Goal: Navigation & Orientation: Find specific page/section

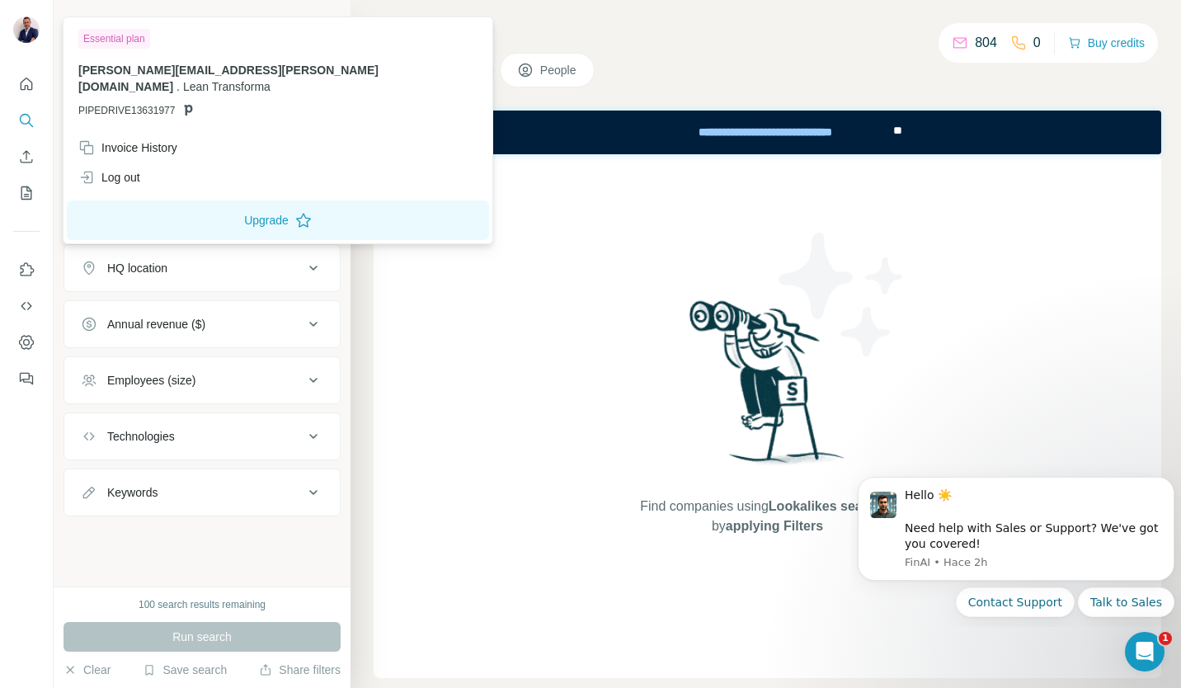
click at [26, 32] on img at bounding box center [26, 29] width 26 height 26
click at [29, 87] on icon "Quick start" at bounding box center [26, 84] width 16 height 16
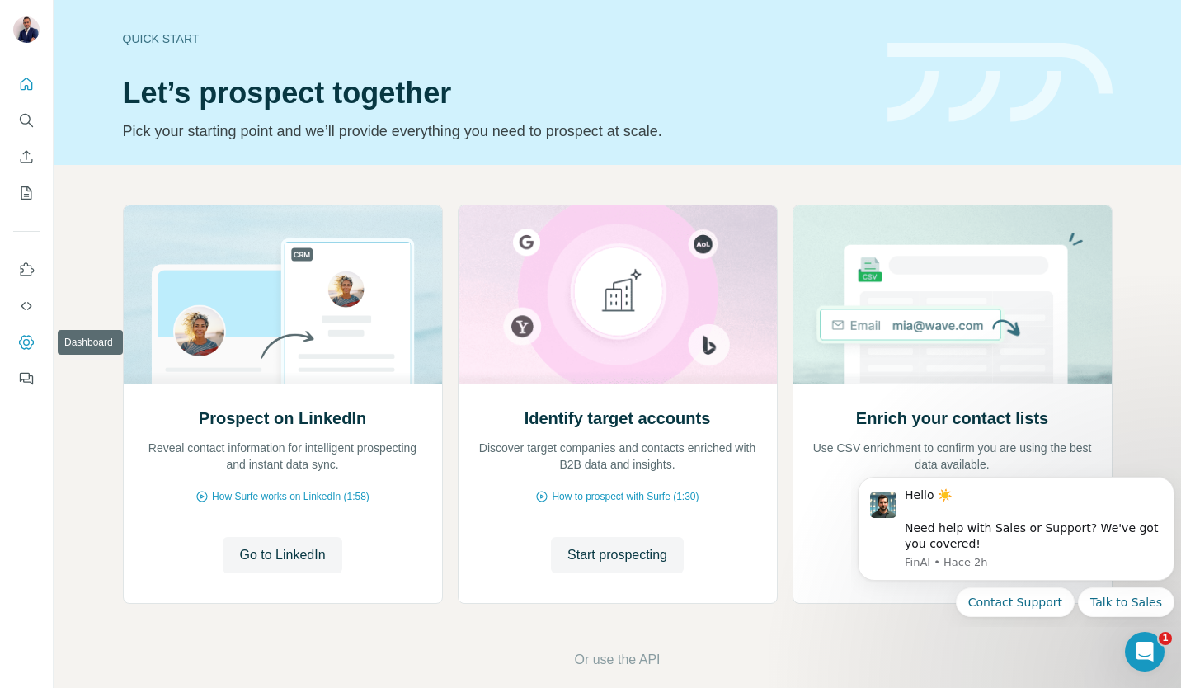
click at [28, 338] on icon "Dashboard" at bounding box center [26, 342] width 16 height 16
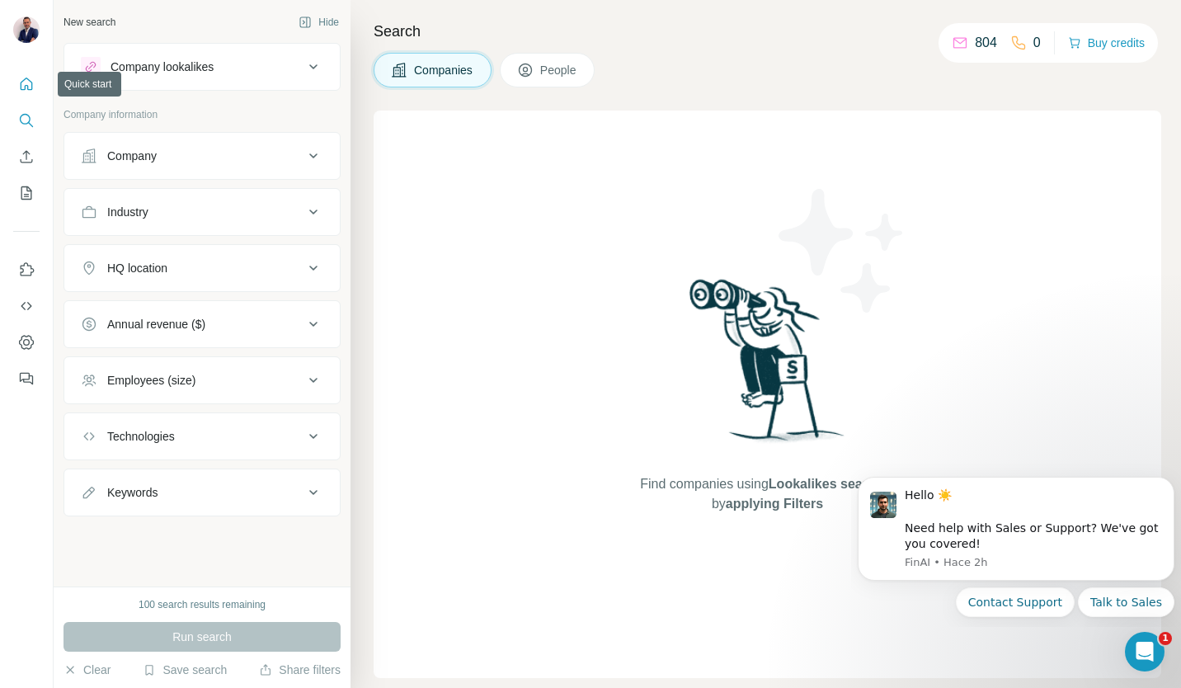
click at [26, 86] on icon "Quick start" at bounding box center [27, 84] width 12 height 12
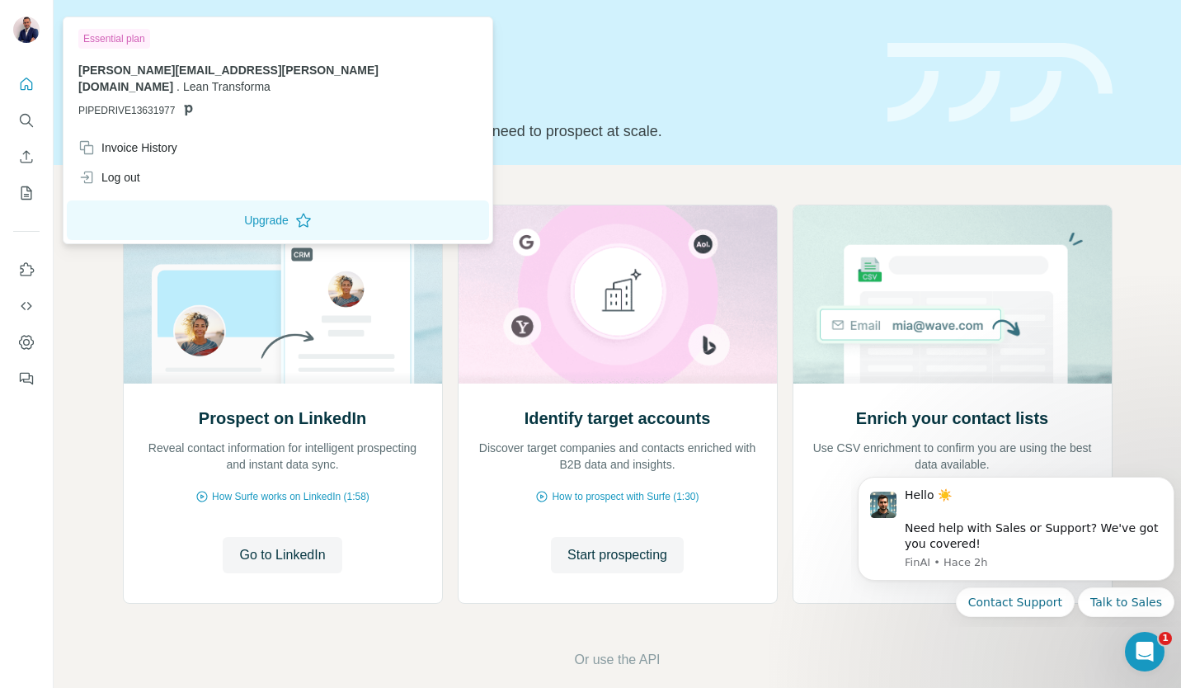
click at [27, 31] on img at bounding box center [26, 29] width 26 height 26
click at [26, 82] on icon "Quick start" at bounding box center [26, 84] width 16 height 16
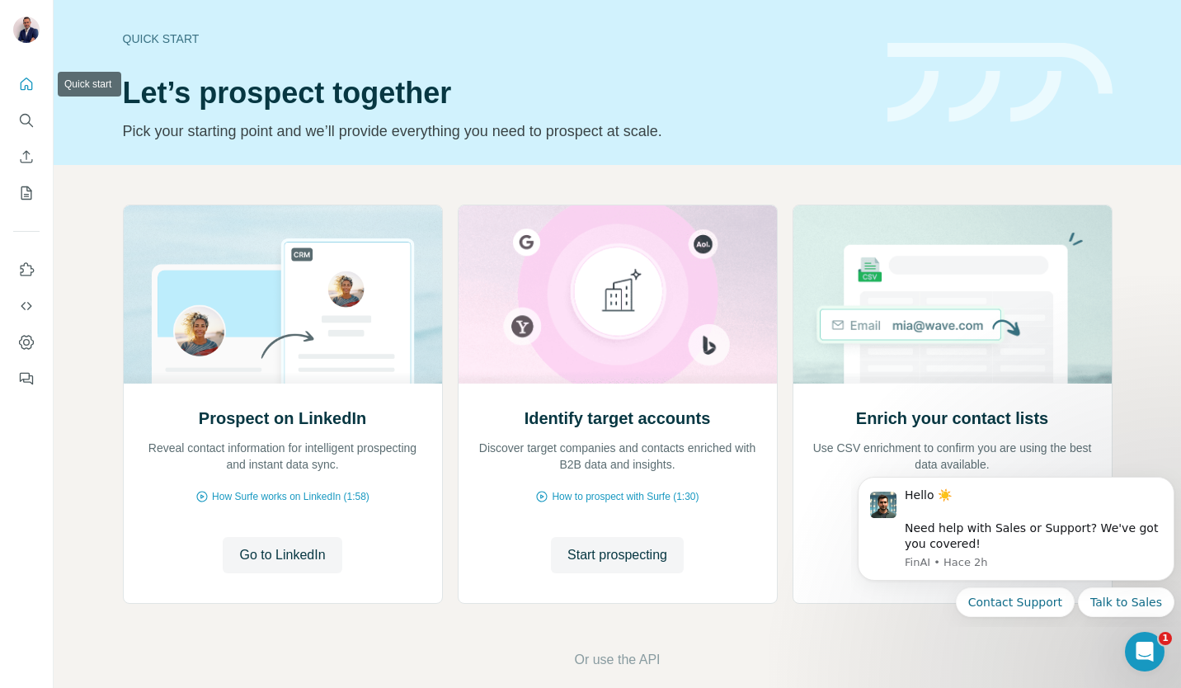
click at [26, 82] on icon "Quick start" at bounding box center [26, 84] width 16 height 16
click at [95, 82] on div "Quick start Let’s prospect together Pick your starting point and we’ll provide …" at bounding box center [617, 82] width 1127 height 165
click at [2, 78] on div at bounding box center [26, 226] width 53 height 334
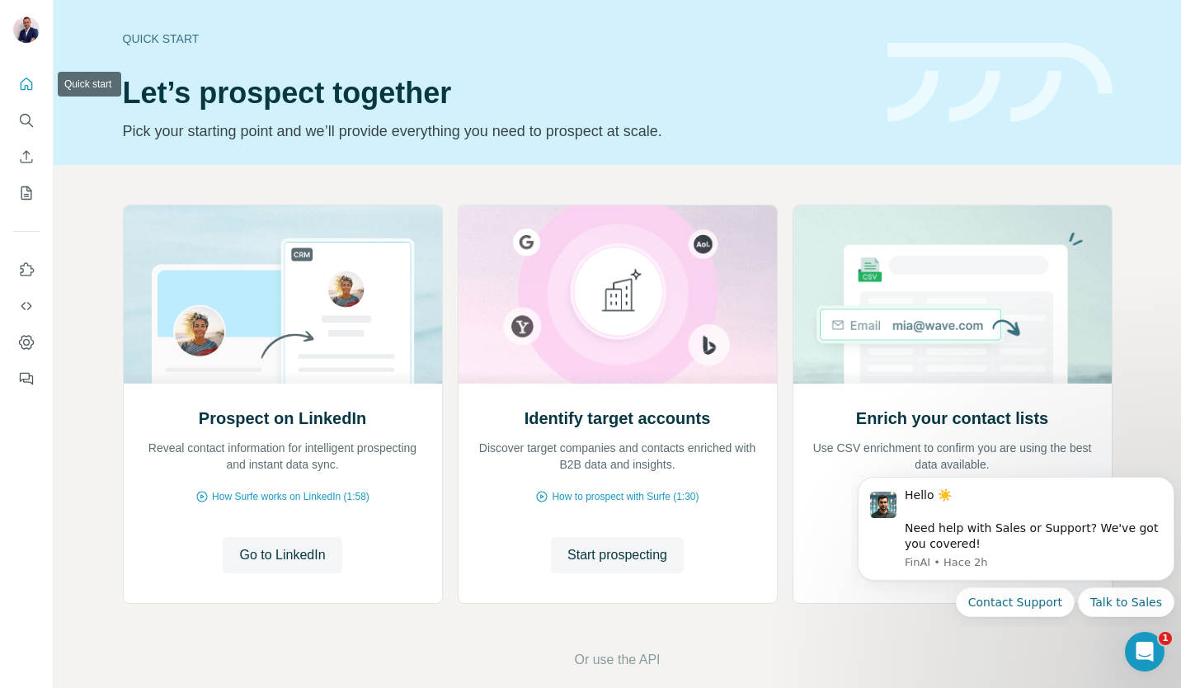
click at [21, 80] on icon "Quick start" at bounding box center [26, 84] width 16 height 16
click at [24, 269] on icon "Use Surfe on LinkedIn" at bounding box center [26, 269] width 16 height 16
click at [30, 269] on icon "Use Surfe on LinkedIn" at bounding box center [26, 269] width 16 height 16
click at [125, 267] on img at bounding box center [283, 294] width 320 height 178
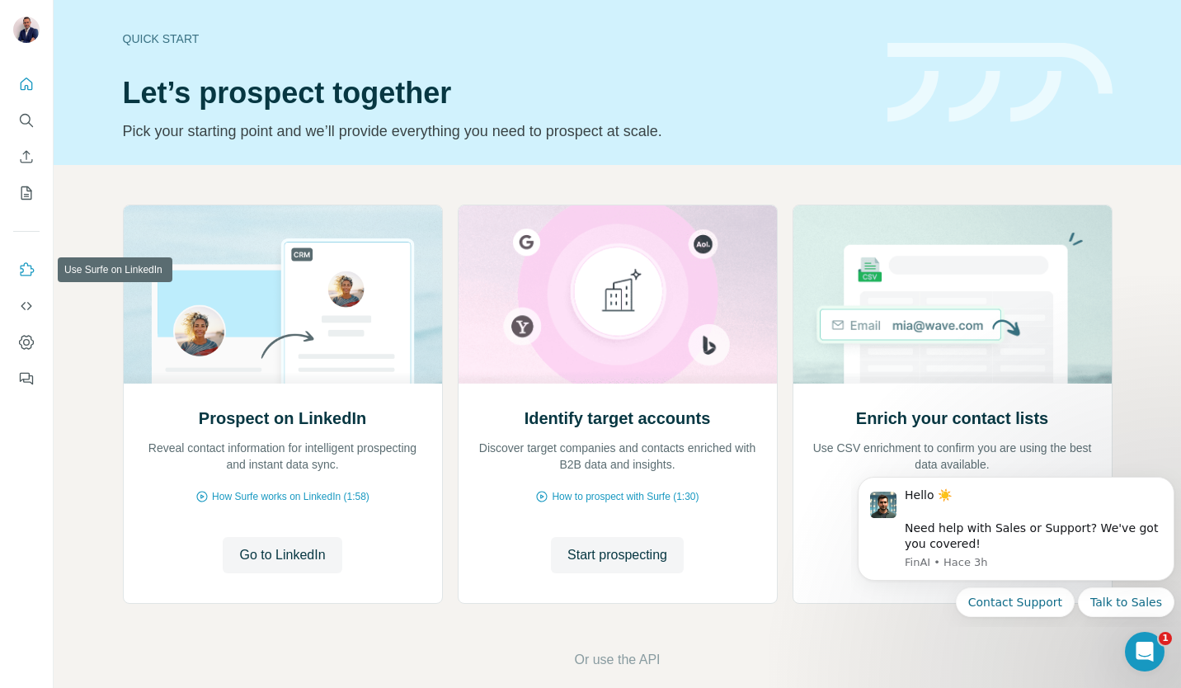
click at [14, 271] on button "Use Surfe on LinkedIn" at bounding box center [26, 270] width 26 height 30
click at [19, 84] on icon "Quick start" at bounding box center [26, 84] width 16 height 16
click at [29, 120] on icon "Search" at bounding box center [25, 119] width 11 height 11
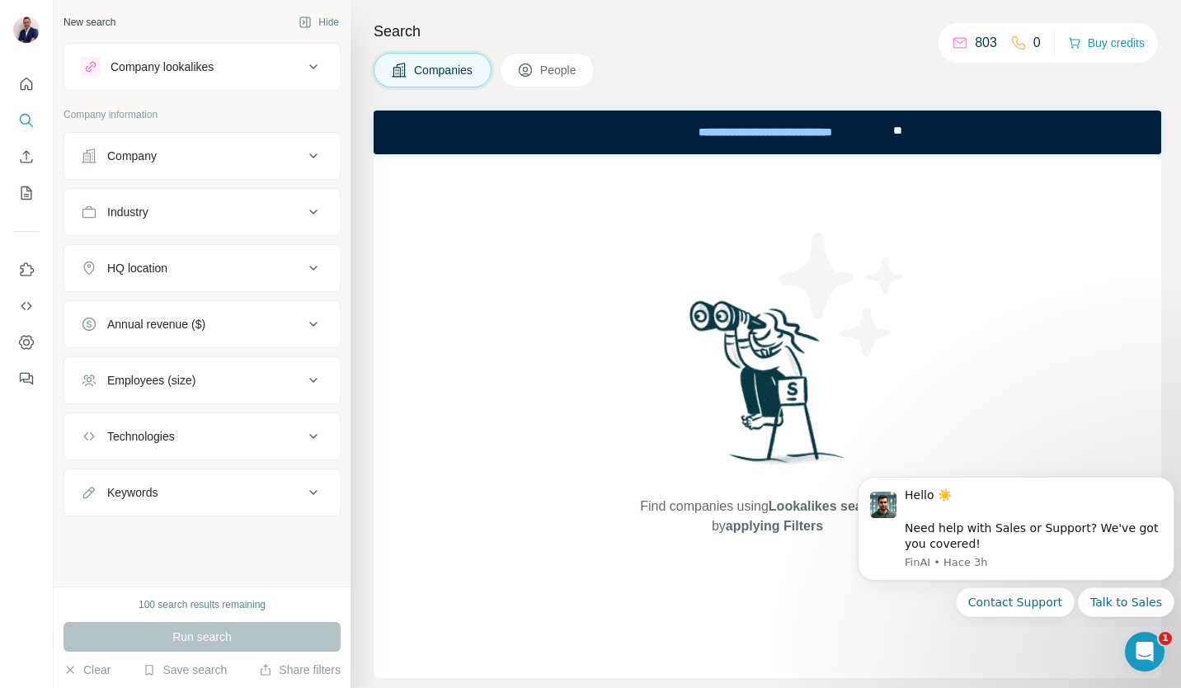
click at [313, 158] on icon at bounding box center [313, 156] width 20 height 20
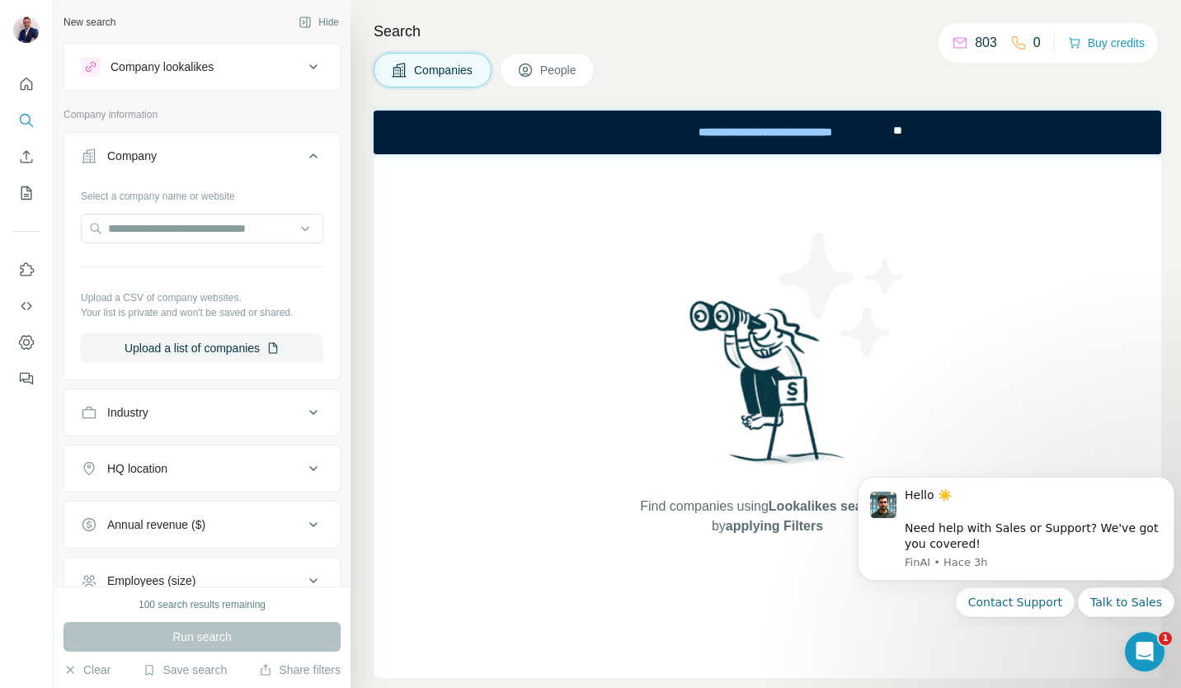
click at [313, 158] on button "Company" at bounding box center [201, 159] width 275 height 46
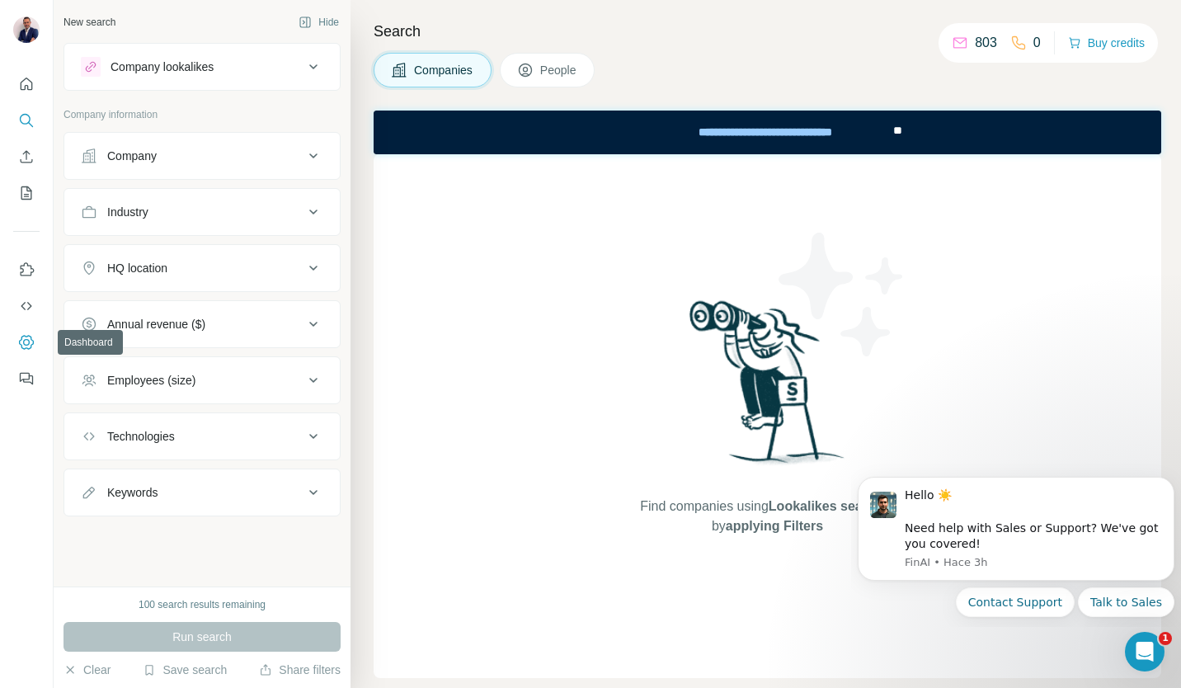
click at [28, 350] on icon "Dashboard" at bounding box center [26, 342] width 16 height 16
click at [27, 270] on icon "Use Surfe on LinkedIn" at bounding box center [26, 269] width 16 height 16
